Goal: Task Accomplishment & Management: Use online tool/utility

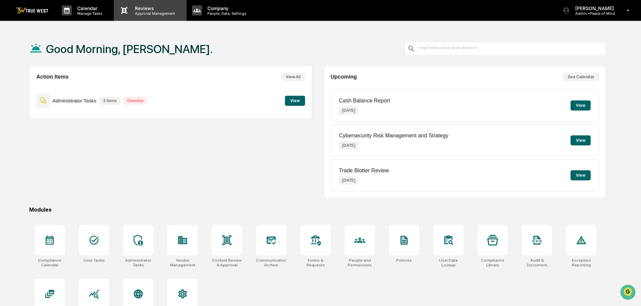
click at [157, 12] on p "Approval Management" at bounding box center [153, 13] width 49 height 5
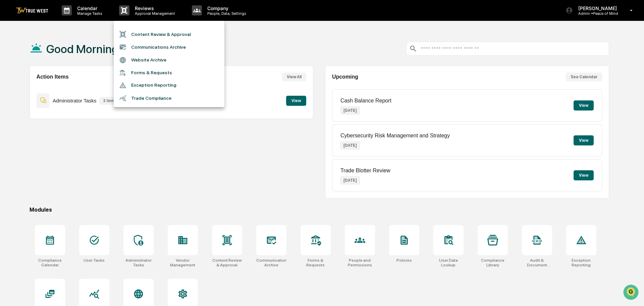
click at [150, 34] on li "Content Review & Approval" at bounding box center [169, 34] width 111 height 13
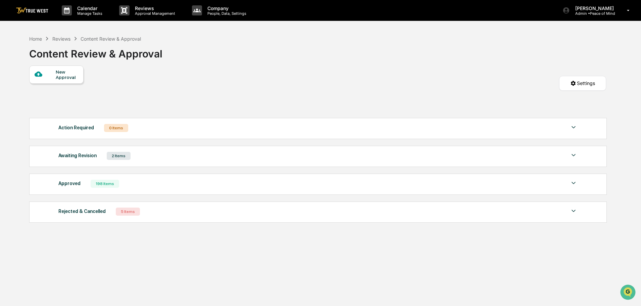
click at [61, 79] on div "New Approval" at bounding box center [67, 74] width 22 height 11
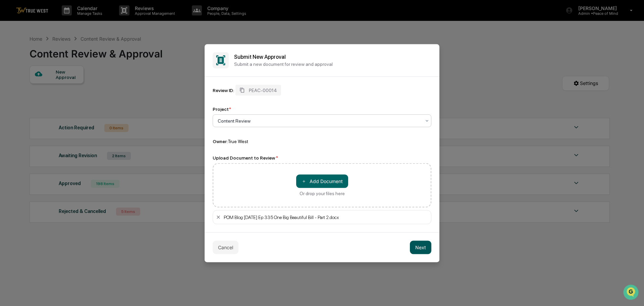
click at [415, 248] on button "Next" at bounding box center [420, 246] width 21 height 13
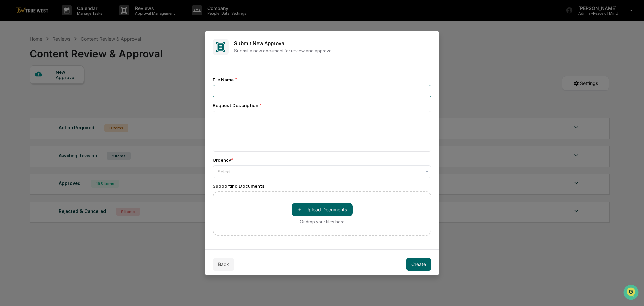
click at [224, 91] on input at bounding box center [322, 91] width 219 height 12
drag, startPoint x: 339, startPoint y: 89, endPoint x: 215, endPoint y: 94, distance: 123.8
click at [215, 94] on input "**********" at bounding box center [322, 91] width 219 height 12
type input "**********"
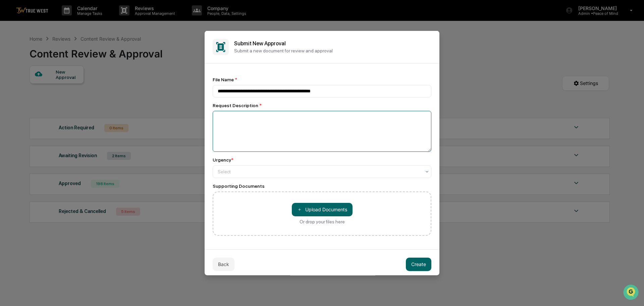
click at [221, 117] on textarea at bounding box center [322, 130] width 219 height 41
paste textarea "**********"
type textarea "**********"
click at [236, 170] on div at bounding box center [319, 171] width 203 height 7
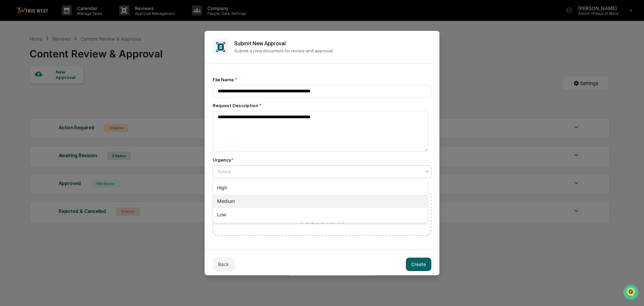
click at [229, 200] on div "Medium" at bounding box center [320, 200] width 215 height 13
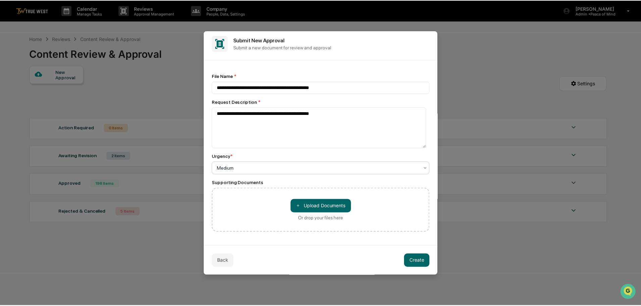
scroll to position [4, 0]
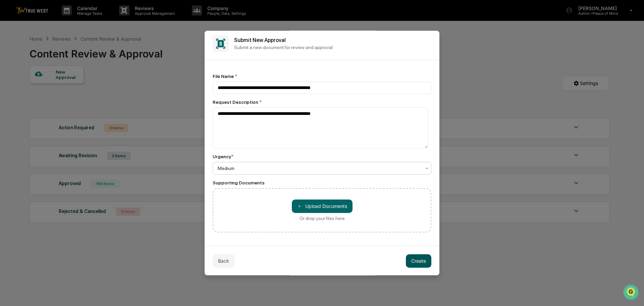
click at [412, 259] on button "Create" at bounding box center [418, 260] width 25 height 13
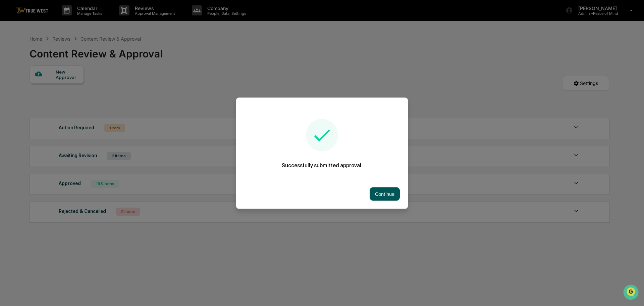
click at [381, 193] on button "Continue" at bounding box center [385, 193] width 30 height 13
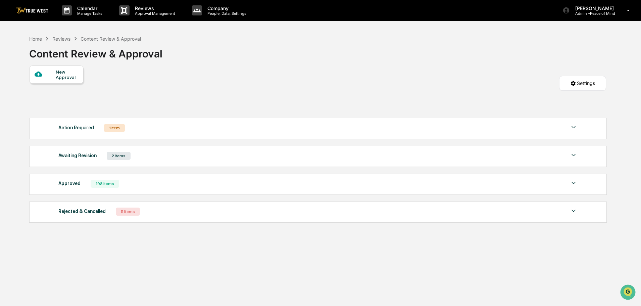
click at [36, 38] on div "Home" at bounding box center [35, 39] width 13 height 6
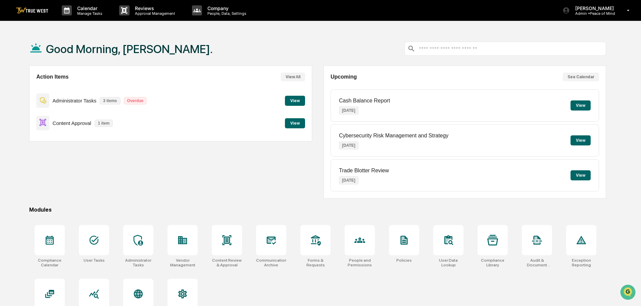
click at [297, 122] on button "View" at bounding box center [295, 123] width 20 height 10
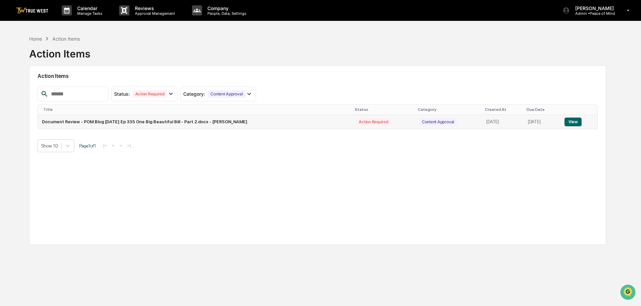
click at [573, 120] on button "View" at bounding box center [572, 121] width 17 height 9
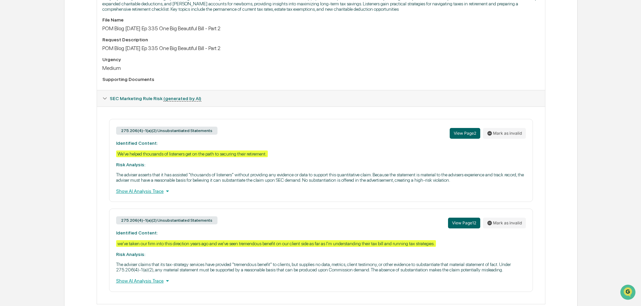
scroll to position [235, 0]
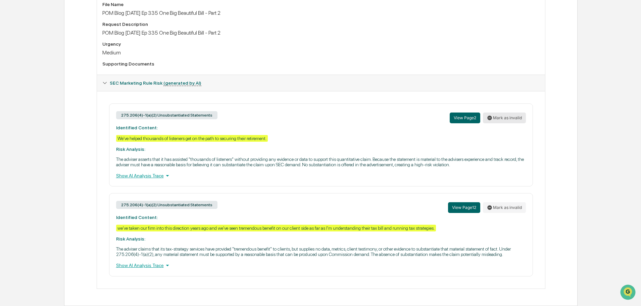
click at [502, 117] on button "Mark as invalid" at bounding box center [504, 117] width 43 height 11
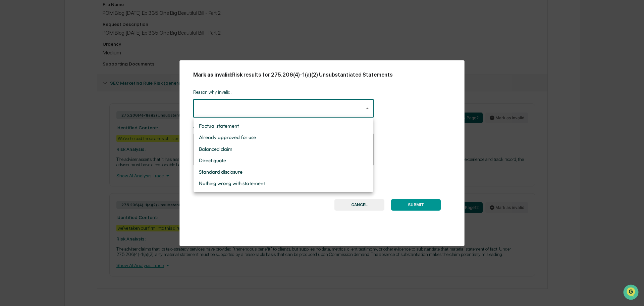
click at [364, 108] on body "Calendar Manage Tasks Reviews Approval Management Company People, Data, Setting…" at bounding box center [322, 35] width 644 height 541
click at [235, 160] on li "Direct quote" at bounding box center [283, 160] width 179 height 11
type input "**********"
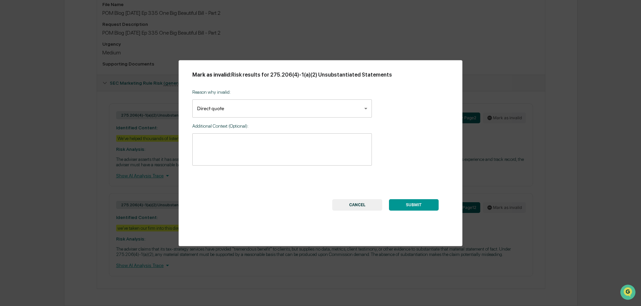
click at [194, 137] on div "* ​" at bounding box center [281, 149] width 179 height 32
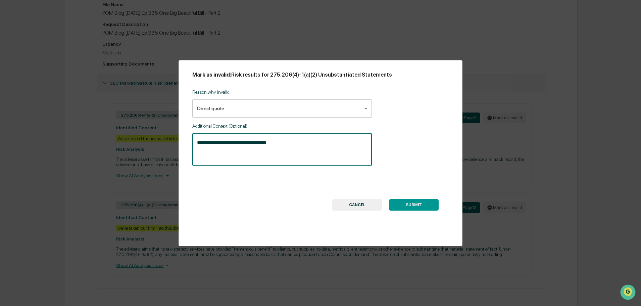
type textarea "**********"
click at [415, 204] on button "SUBMIT" at bounding box center [414, 204] width 50 height 11
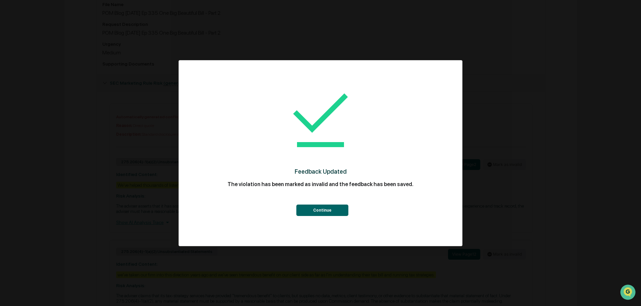
click at [323, 210] on button "Continue" at bounding box center [322, 209] width 52 height 11
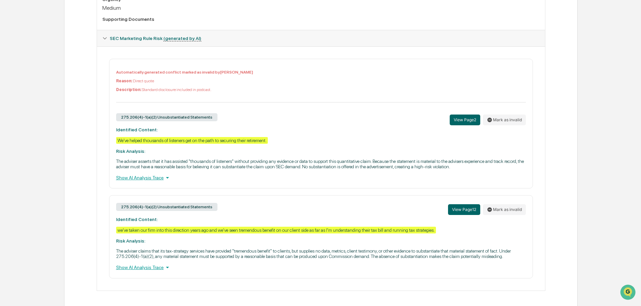
scroll to position [282, 0]
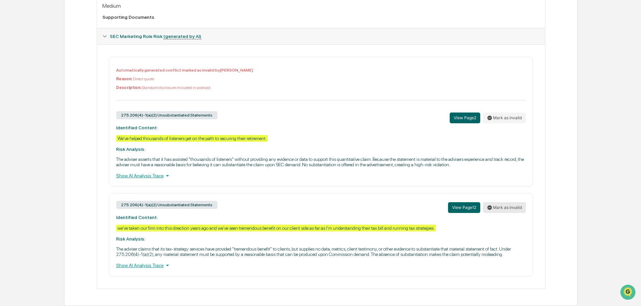
click at [502, 208] on button "Mark as invalid" at bounding box center [504, 207] width 43 height 11
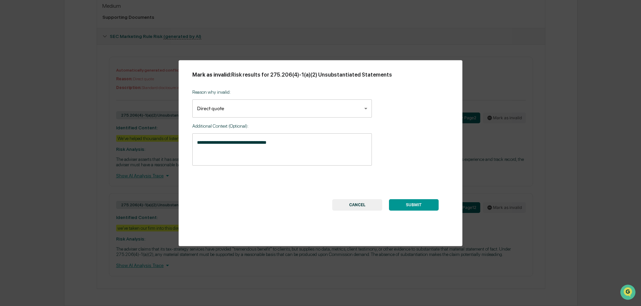
click at [422, 204] on button "SUBMIT" at bounding box center [414, 204] width 50 height 11
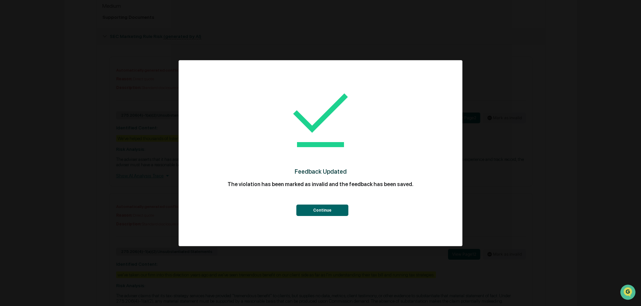
click at [322, 209] on button "Continue" at bounding box center [322, 209] width 52 height 11
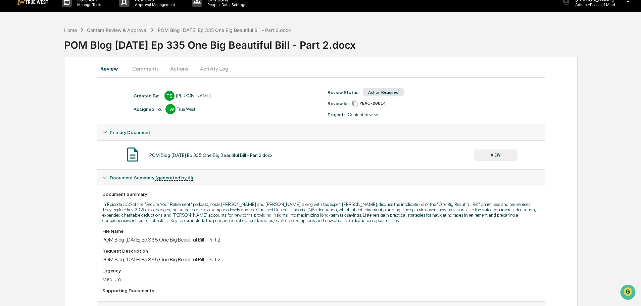
scroll to position [0, 0]
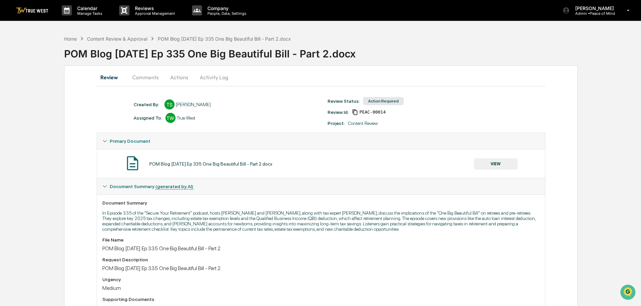
click at [182, 76] on button "Actions" at bounding box center [179, 77] width 30 height 16
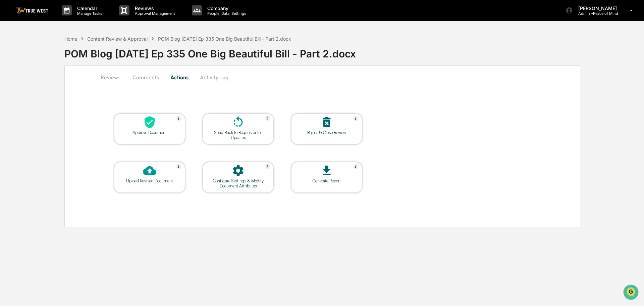
click at [148, 122] on icon at bounding box center [150, 122] width 10 height 12
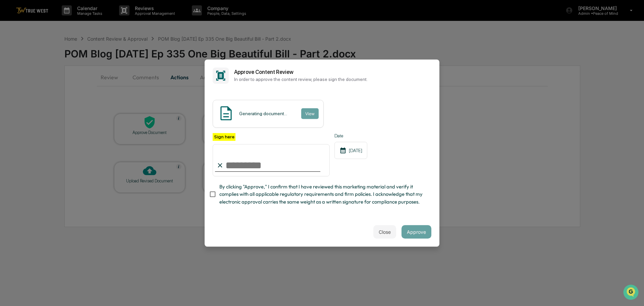
click at [263, 155] on input "Sign here" at bounding box center [271, 160] width 117 height 32
type input "**********"
click at [306, 108] on button "View" at bounding box center [309, 113] width 17 height 11
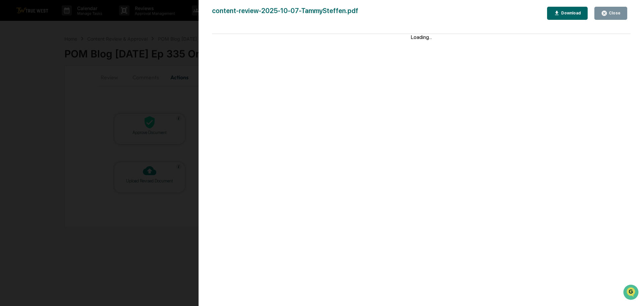
click at [179, 30] on div "Version History 10/07/2025, 02:44 PM Tammy Steffen content-review-2025-10-07-Ta…" at bounding box center [322, 153] width 644 height 306
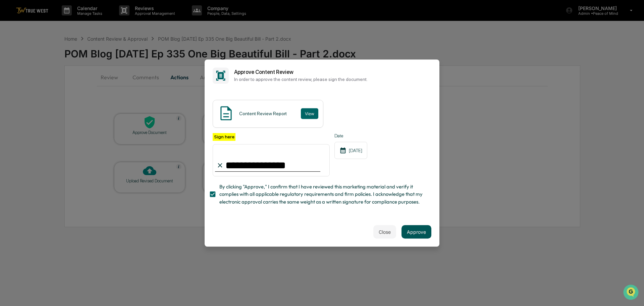
click at [414, 234] on button "Approve" at bounding box center [416, 231] width 30 height 13
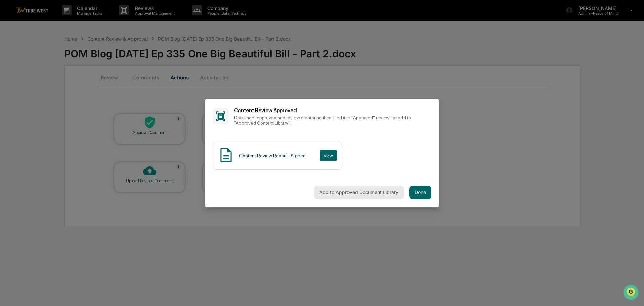
click at [348, 188] on button "Add to Approved Document Library" at bounding box center [359, 191] width 90 height 13
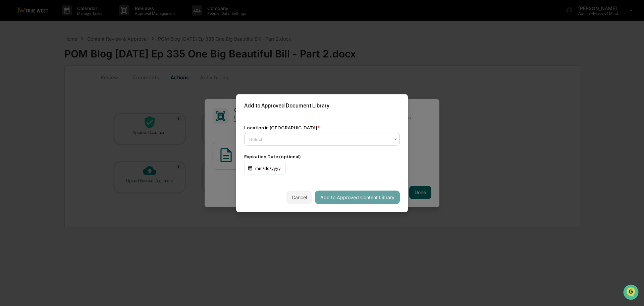
click at [327, 137] on div at bounding box center [319, 138] width 140 height 7
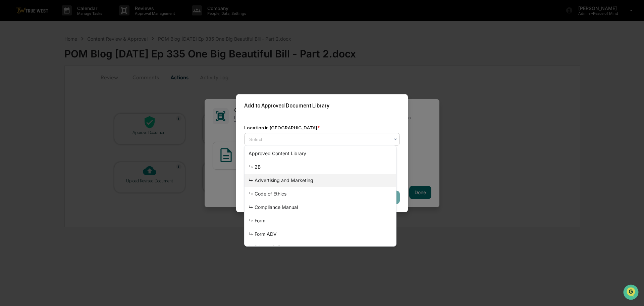
click at [294, 178] on div "↳ Advertising and Marketing" at bounding box center [320, 179] width 152 height 13
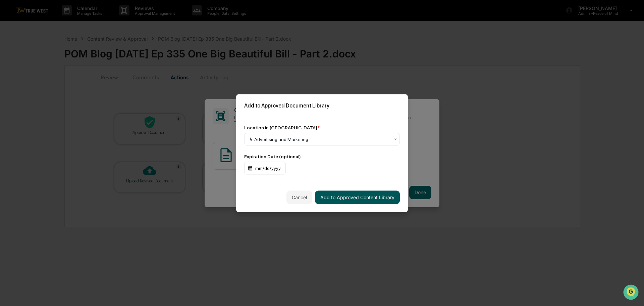
click at [349, 194] on button "Add to Approved Content Library" at bounding box center [357, 196] width 85 height 13
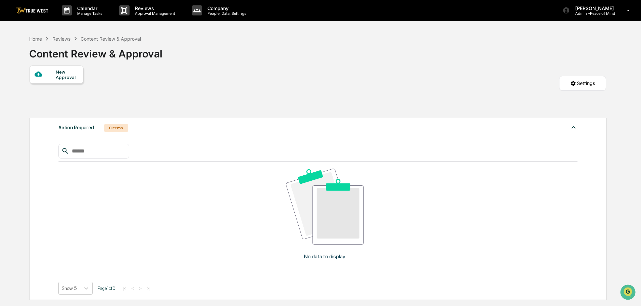
click at [33, 40] on div "Home" at bounding box center [35, 39] width 13 height 6
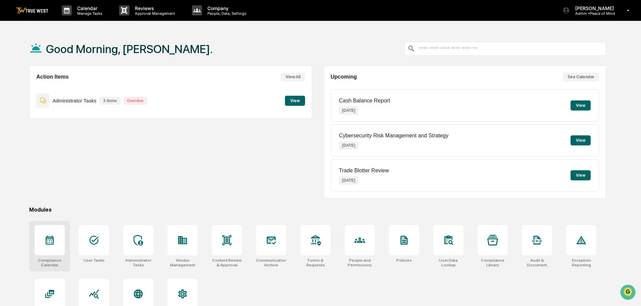
click at [46, 238] on icon at bounding box center [50, 239] width 8 height 9
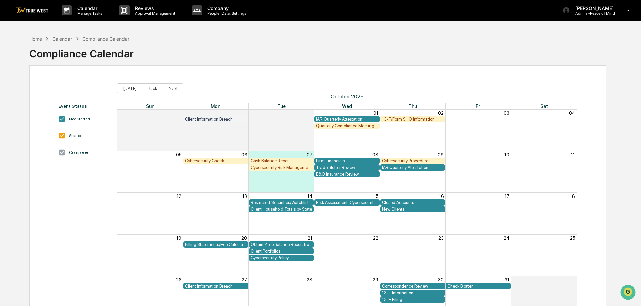
scroll to position [32, 0]
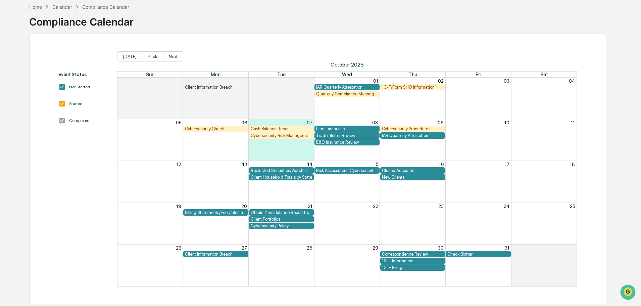
click at [217, 127] on div "Cybersecurity Check" at bounding box center [216, 128] width 62 height 5
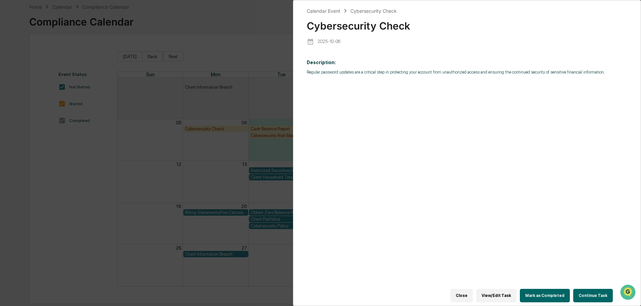
click at [218, 23] on div "Calendar Event Cybersecurity Check Cybersecurity Check 2025-10-06 Description: …" at bounding box center [320, 153] width 641 height 306
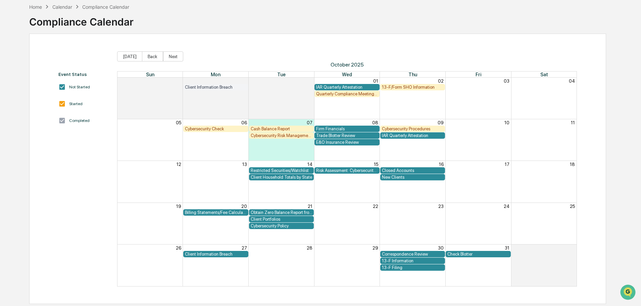
click at [210, 129] on div "Cybersecurity Check" at bounding box center [216, 128] width 62 height 5
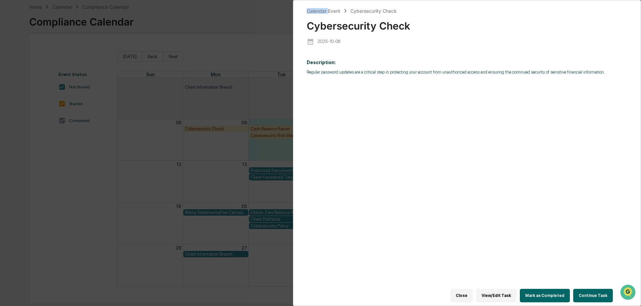
click at [210, 129] on div "Calendar Event Cybersecurity Check Cybersecurity Check 2025-10-06 Description: …" at bounding box center [320, 153] width 641 height 306
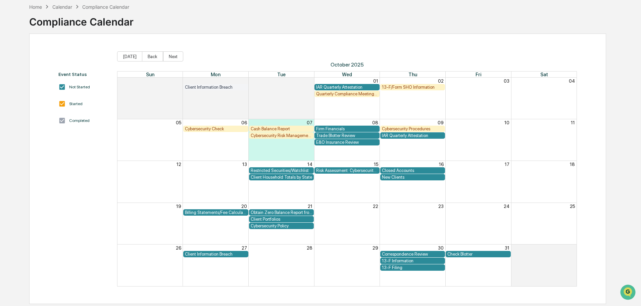
click at [210, 129] on div "Cybersecurity Check" at bounding box center [216, 128] width 62 height 5
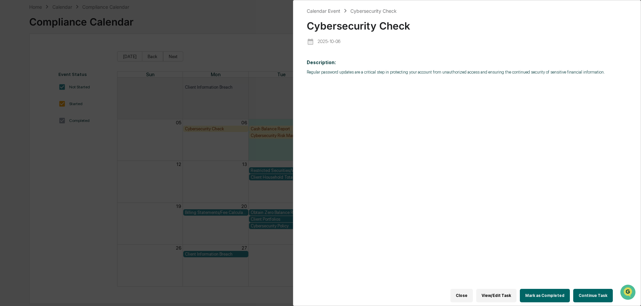
click at [588, 290] on button "Continue Task" at bounding box center [593, 294] width 40 height 13
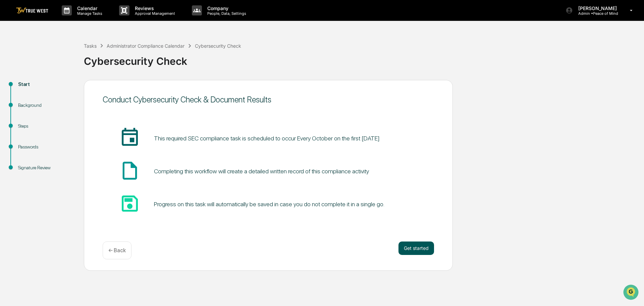
click at [415, 248] on button "Get started" at bounding box center [416, 247] width 36 height 13
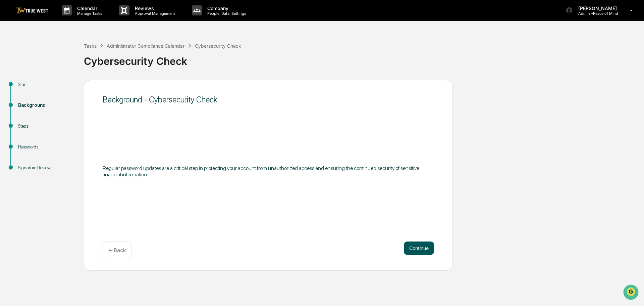
click at [419, 249] on button "Continue" at bounding box center [419, 247] width 30 height 13
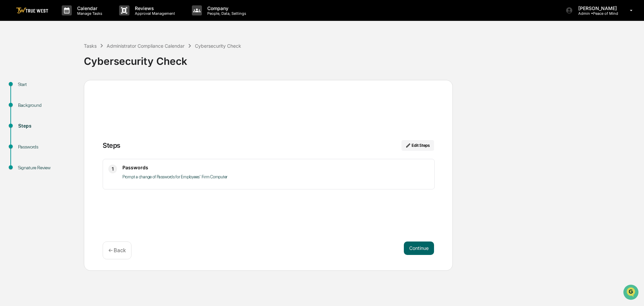
click at [27, 12] on img at bounding box center [32, 10] width 32 height 6
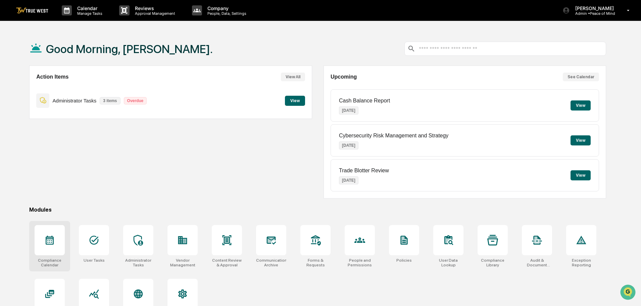
click at [44, 241] on div at bounding box center [50, 240] width 30 height 30
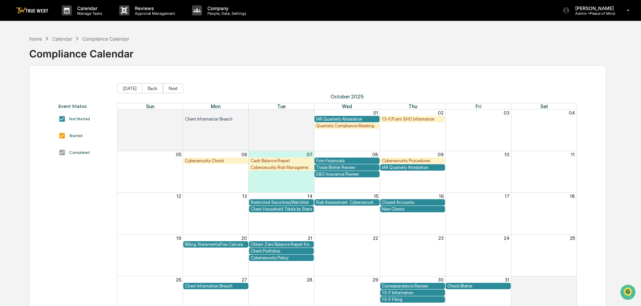
click at [278, 168] on div "Cybersecurity Risk Management and Strategy" at bounding box center [282, 167] width 62 height 5
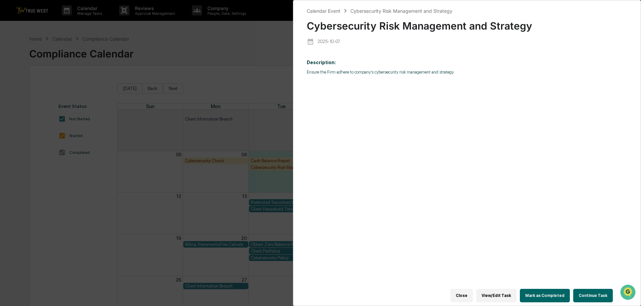
click at [586, 293] on button "Continue Task" at bounding box center [593, 294] width 40 height 13
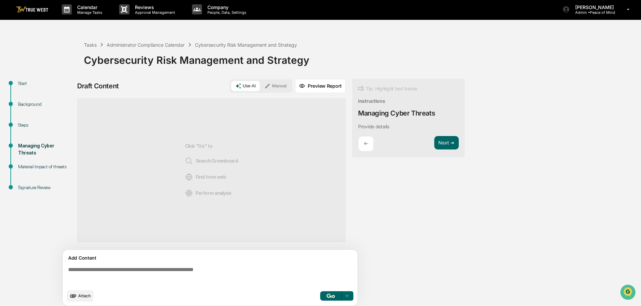
scroll to position [5, 0]
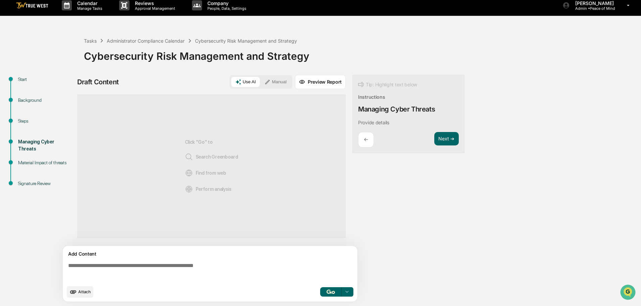
click at [30, 5] on img at bounding box center [32, 5] width 32 height 6
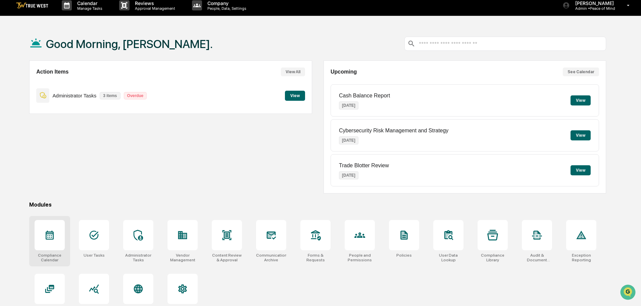
drag, startPoint x: 46, startPoint y: 240, endPoint x: 50, endPoint y: 237, distance: 5.2
click at [47, 240] on div at bounding box center [50, 235] width 30 height 30
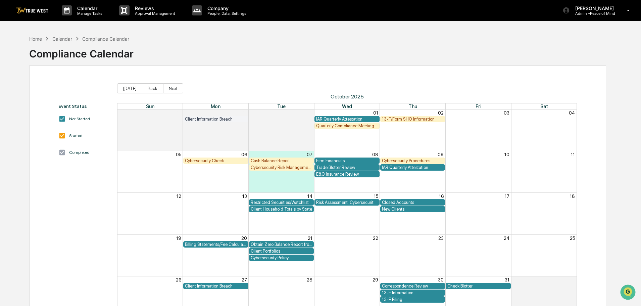
click at [212, 158] on div "Cybersecurity Check" at bounding box center [216, 160] width 62 height 5
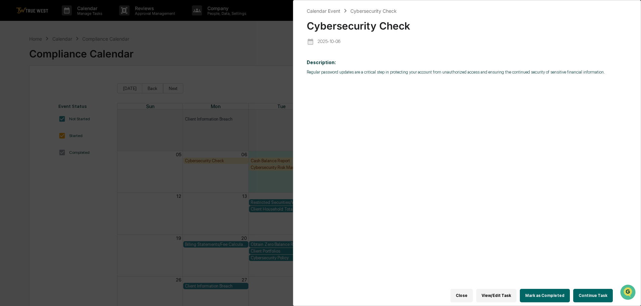
click at [595, 291] on button "Continue Task" at bounding box center [593, 294] width 40 height 13
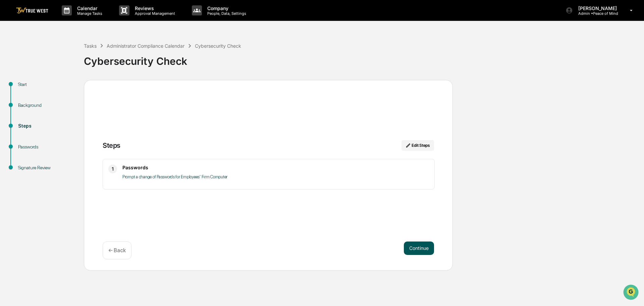
click at [422, 247] on button "Continue" at bounding box center [419, 247] width 30 height 13
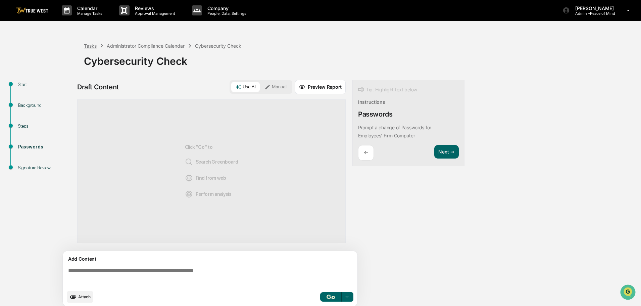
click at [86, 45] on div "Tasks" at bounding box center [90, 46] width 13 height 6
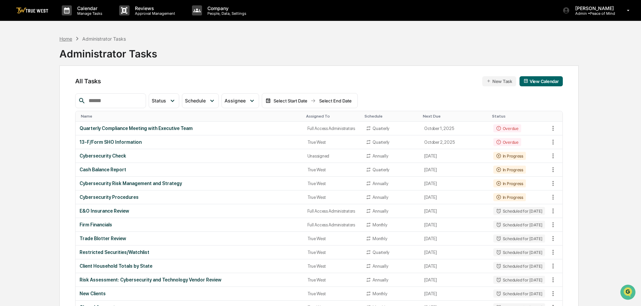
click at [70, 38] on div "Home" at bounding box center [65, 39] width 13 height 6
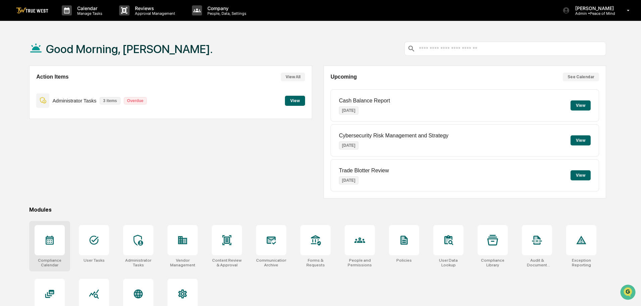
click at [49, 241] on icon at bounding box center [49, 239] width 11 height 11
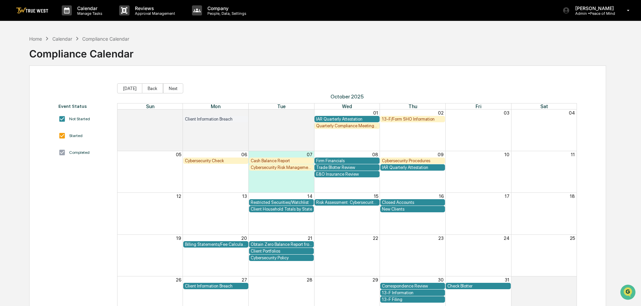
click at [274, 167] on div "Cybersecurity Risk Management and Strategy" at bounding box center [282, 167] width 62 height 5
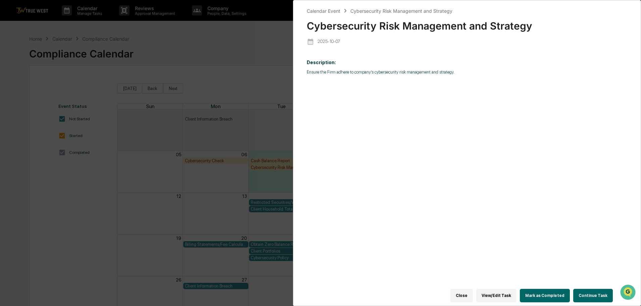
click at [587, 290] on button "Continue Task" at bounding box center [593, 294] width 40 height 13
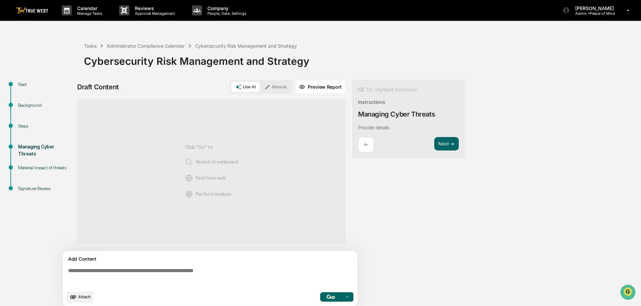
click at [35, 11] on img at bounding box center [32, 10] width 32 height 6
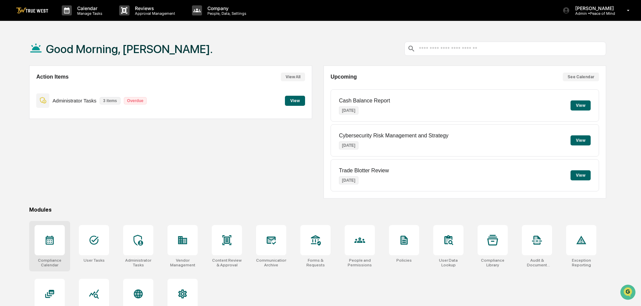
click at [51, 239] on icon at bounding box center [49, 239] width 11 height 11
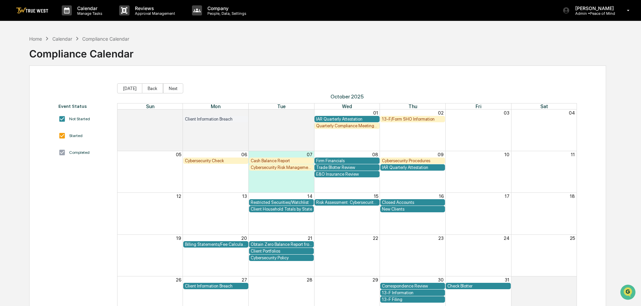
click at [406, 162] on div "Cybersecurity Procedures" at bounding box center [413, 160] width 62 height 5
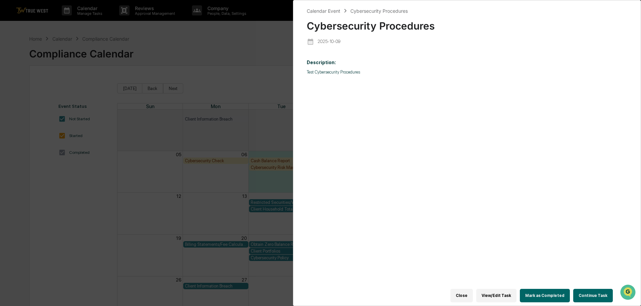
click at [187, 37] on div "Calendar Event Cybersecurity Procedures Cybersecurity Procedures [DATE] Descrip…" at bounding box center [320, 153] width 641 height 306
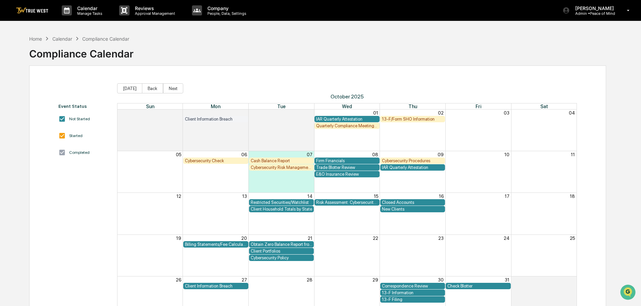
click at [392, 163] on div "Cybersecurity Procedures" at bounding box center [413, 160] width 62 height 5
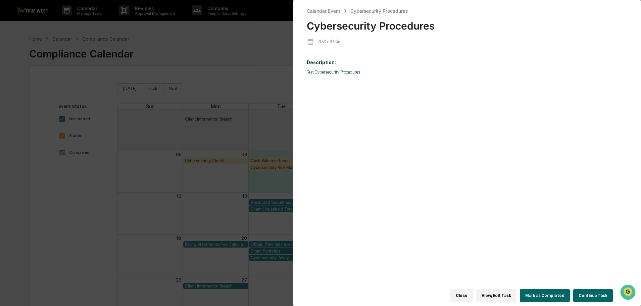
click at [591, 292] on button "Continue Task" at bounding box center [593, 294] width 40 height 13
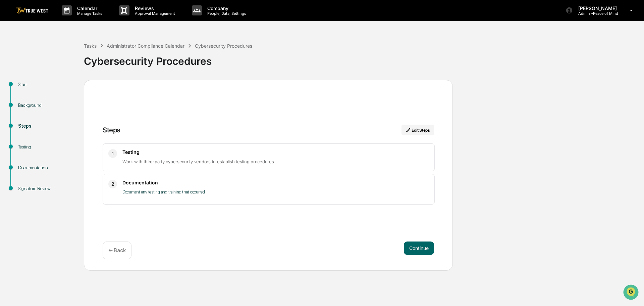
click at [35, 10] on img at bounding box center [32, 10] width 32 height 6
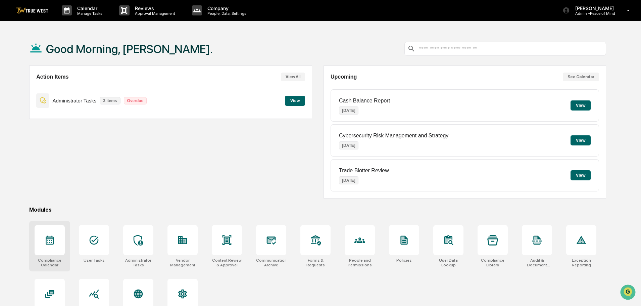
click at [53, 240] on icon at bounding box center [50, 239] width 8 height 9
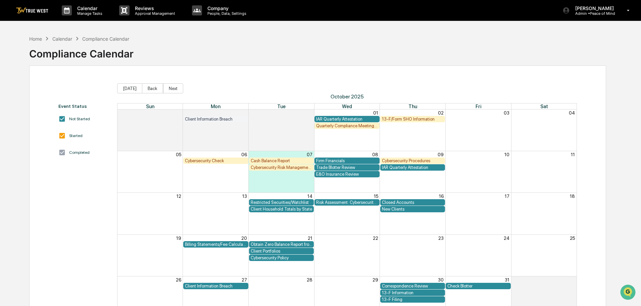
click at [215, 160] on div "Cybersecurity Check" at bounding box center [216, 160] width 62 height 5
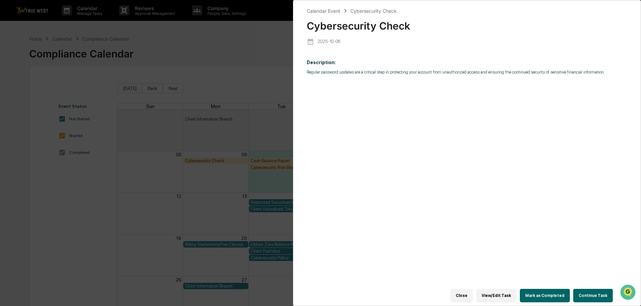
click at [587, 292] on button "Continue Task" at bounding box center [593, 294] width 40 height 13
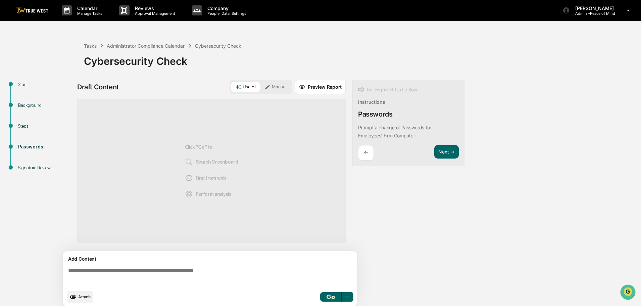
click at [34, 10] on img at bounding box center [32, 10] width 32 height 6
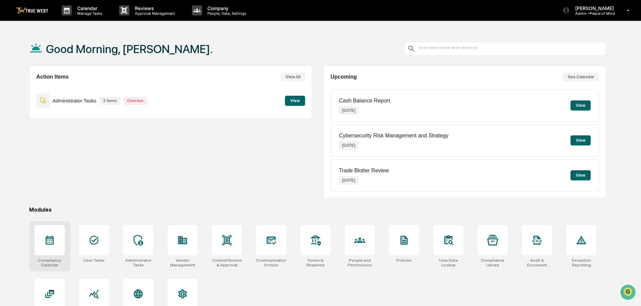
click at [48, 240] on icon at bounding box center [50, 239] width 8 height 9
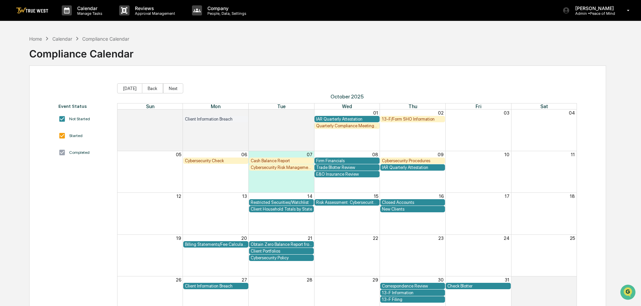
click at [271, 257] on div "Cybersecurity Policy" at bounding box center [282, 257] width 62 height 5
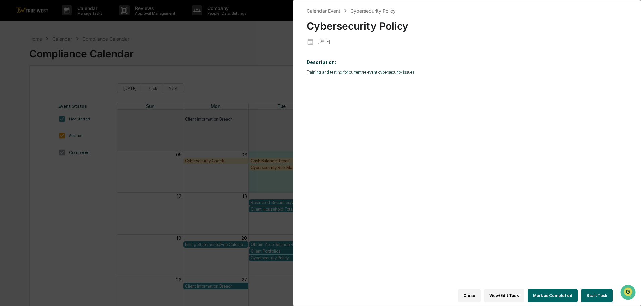
click at [184, 45] on div "Calendar Event Cybersecurity Policy Cybersecurity Policy [DATE] Description: Tr…" at bounding box center [320, 153] width 641 height 306
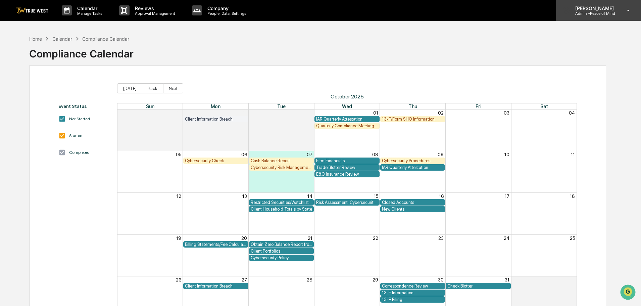
click at [596, 14] on p "Admin • Peace of Mind" at bounding box center [592, 13] width 47 height 5
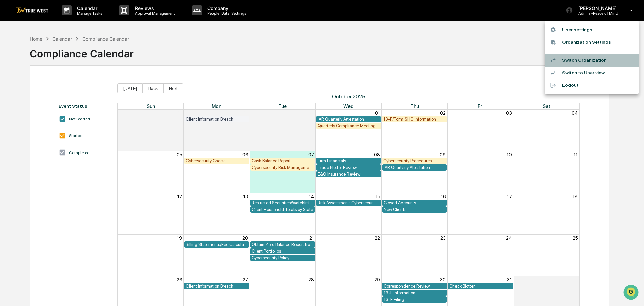
click at [584, 61] on li "Switch Organization" at bounding box center [592, 60] width 94 height 12
